Goal: Information Seeking & Learning: Learn about a topic

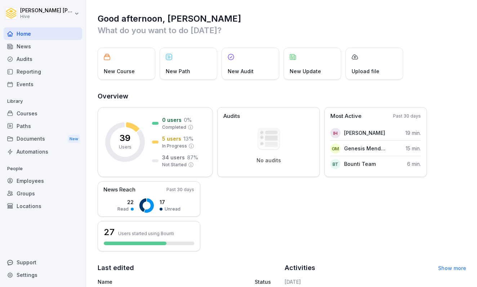
click at [31, 120] on div "Paths" at bounding box center [43, 126] width 79 height 13
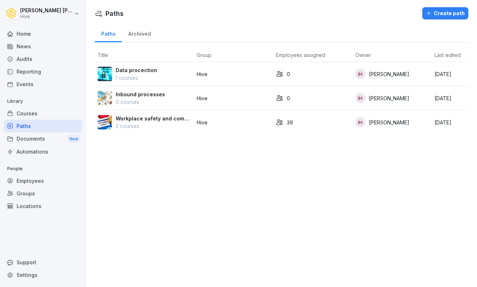
click at [30, 108] on div "Courses" at bounding box center [43, 113] width 79 height 13
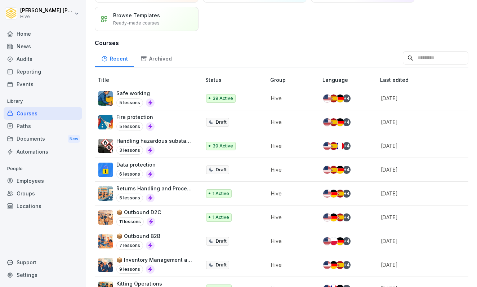
scroll to position [7, 0]
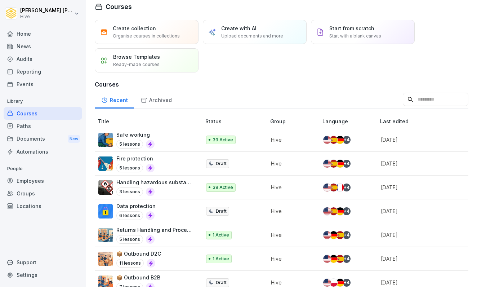
click at [177, 139] on div "Safe working 5 lessons" at bounding box center [145, 140] width 95 height 18
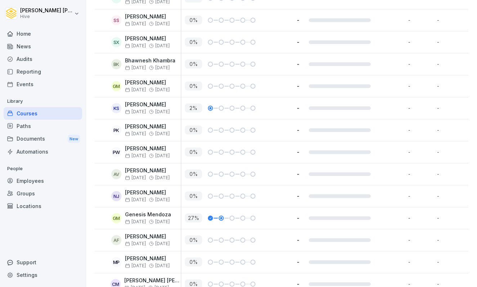
scroll to position [231, 0]
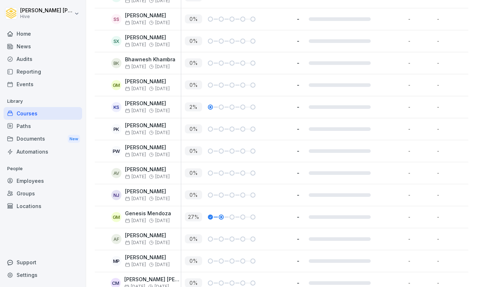
click at [60, 116] on div "Courses" at bounding box center [43, 113] width 79 height 13
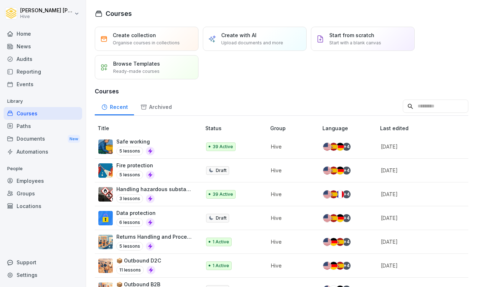
click at [180, 199] on div "3 lessons" at bounding box center [154, 198] width 77 height 9
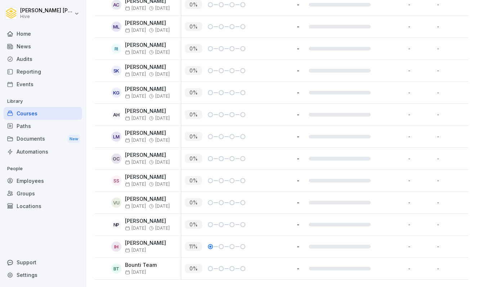
scroll to position [795, 0]
click at [38, 126] on div "Paths" at bounding box center [43, 126] width 79 height 13
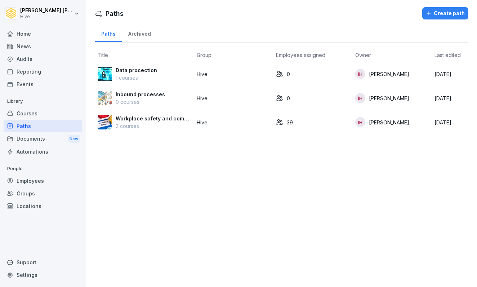
click at [133, 122] on p "2 courses" at bounding box center [153, 126] width 75 height 8
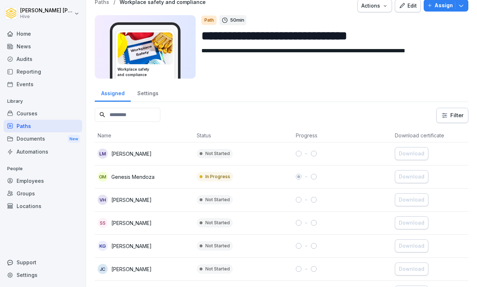
scroll to position [8, 0]
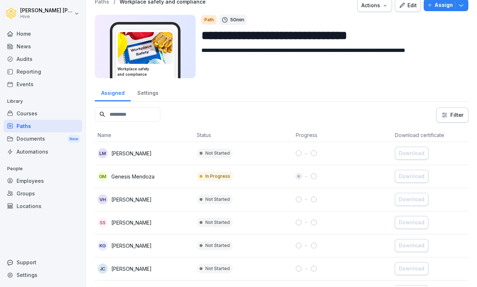
click at [141, 93] on div "Settings" at bounding box center [148, 92] width 34 height 18
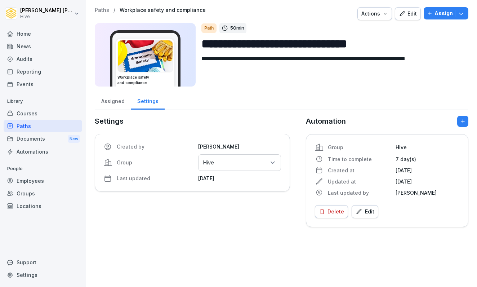
click at [117, 94] on div "Assigned" at bounding box center [113, 100] width 36 height 18
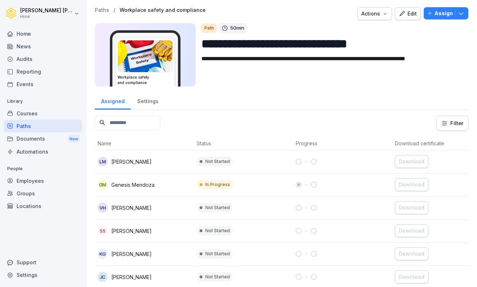
click at [115, 99] on div "Assigned" at bounding box center [113, 100] width 36 height 18
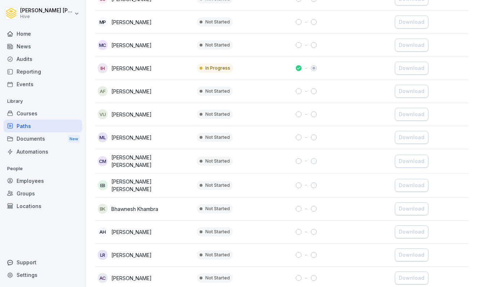
scroll to position [368, 0]
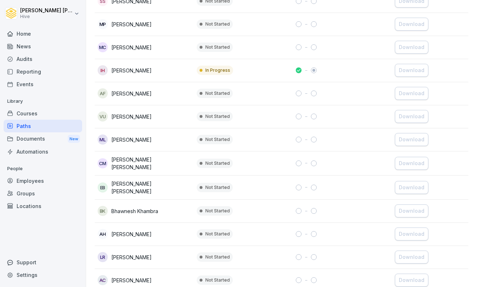
click at [48, 138] on div "Documents New" at bounding box center [43, 138] width 79 height 13
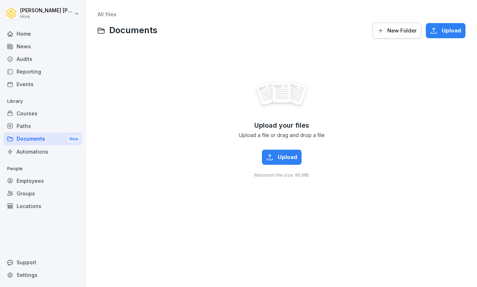
click at [48, 122] on div "Paths" at bounding box center [43, 126] width 79 height 13
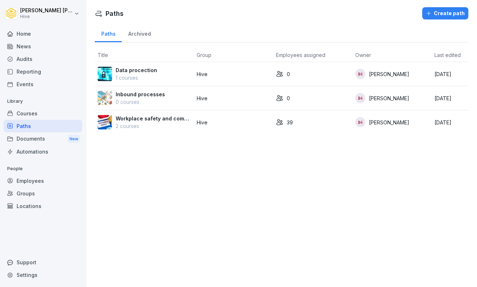
click at [144, 123] on p "2 courses" at bounding box center [153, 126] width 75 height 8
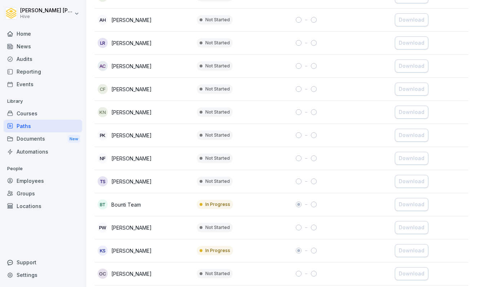
scroll to position [581, 0]
click at [139, 177] on div "TS [PERSON_NAME]" at bounding box center [144, 182] width 93 height 10
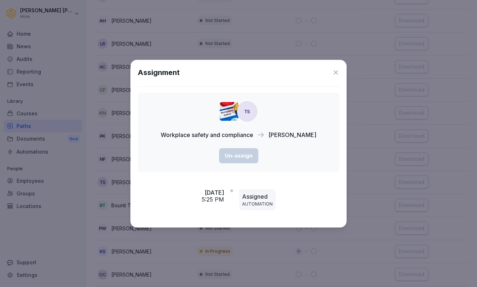
click at [339, 71] on icon at bounding box center [335, 72] width 7 height 7
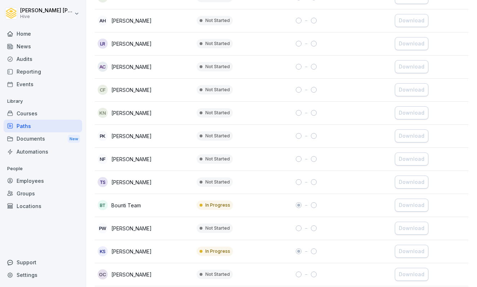
click at [146, 121] on td "KN Kaylan Nicholas" at bounding box center [144, 113] width 99 height 23
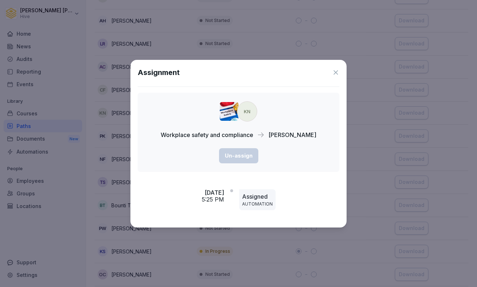
click at [331, 74] on div "Assignment" at bounding box center [239, 72] width 202 height 11
click at [336, 74] on icon at bounding box center [335, 72] width 7 height 7
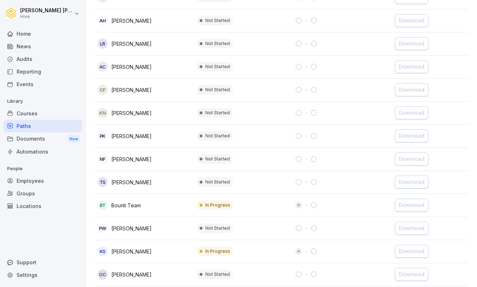
click at [134, 112] on p "Kaylan Nicholas" at bounding box center [131, 113] width 40 height 8
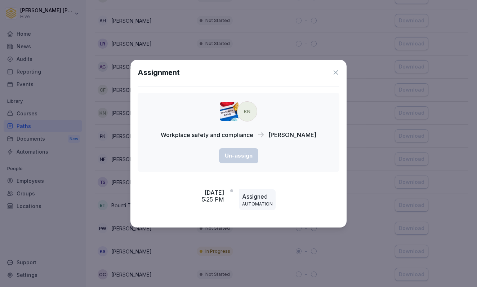
click at [336, 72] on icon at bounding box center [336, 72] width 4 height 4
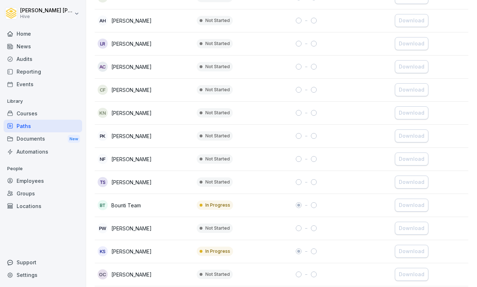
click at [31, 105] on p "Library" at bounding box center [43, 101] width 79 height 12
click at [30, 109] on div "Courses" at bounding box center [43, 113] width 79 height 13
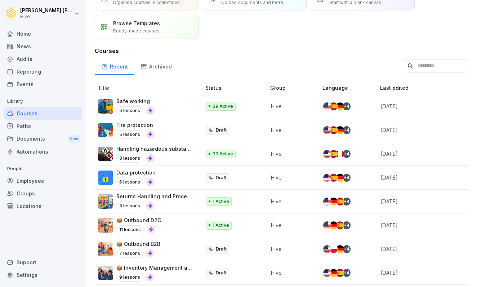
scroll to position [41, 0]
click at [150, 153] on div "Handling hazardous substances 3 lessons" at bounding box center [154, 154] width 77 height 18
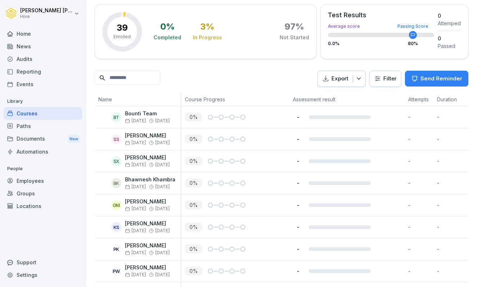
scroll to position [9, 0]
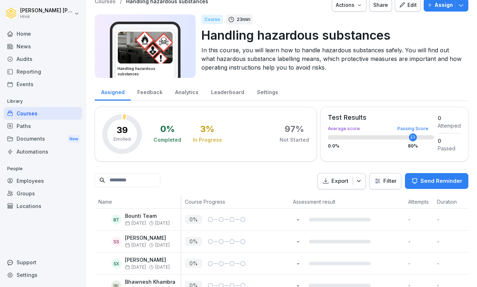
click at [18, 128] on div "Paths" at bounding box center [43, 126] width 79 height 13
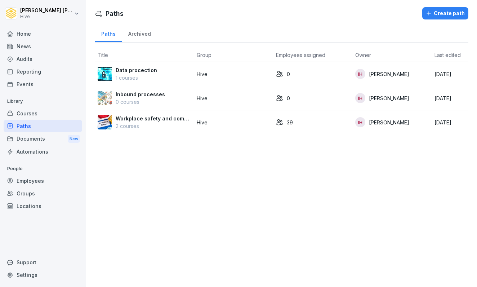
click at [24, 114] on div "Courses" at bounding box center [43, 113] width 79 height 13
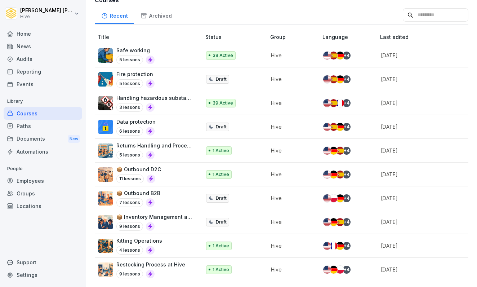
scroll to position [91, 0]
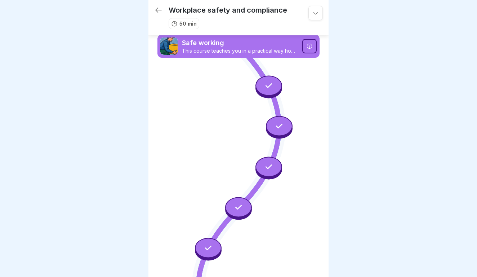
scroll to position [232, 0]
